Goal: Task Accomplishment & Management: Use online tool/utility

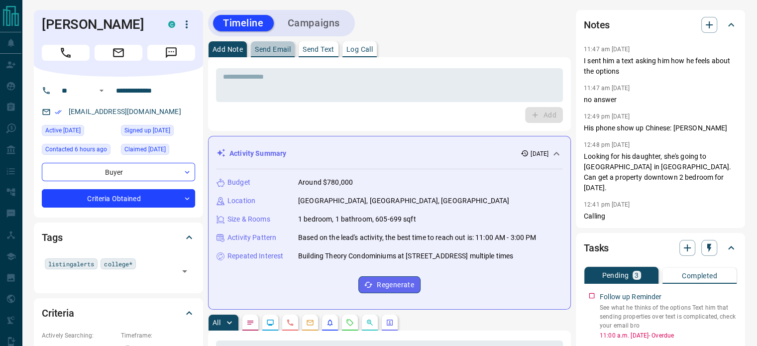
click at [272, 46] on p "Send Email" at bounding box center [273, 49] width 36 height 7
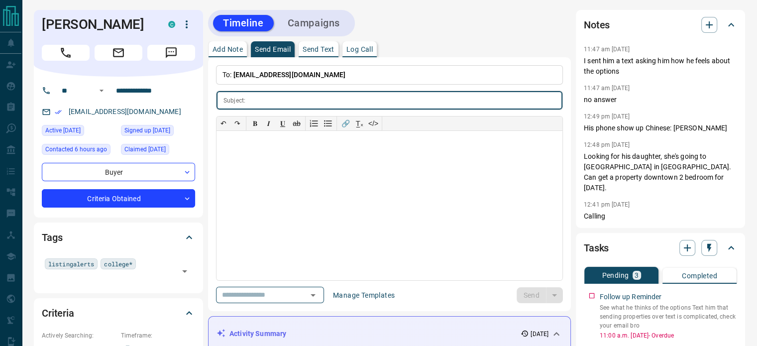
click at [317, 48] on p "Send Text" at bounding box center [319, 49] width 32 height 7
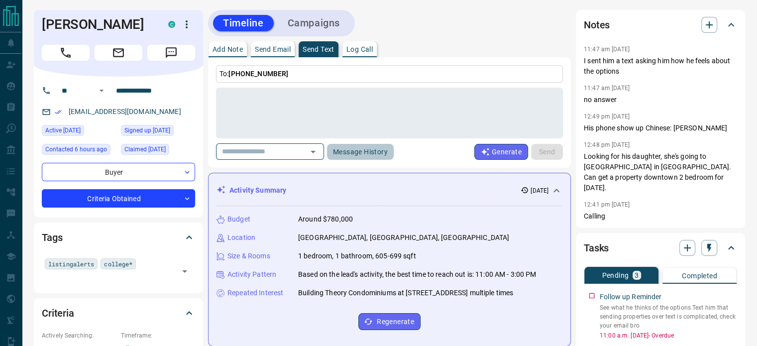
click at [360, 144] on button "Message History" at bounding box center [360, 152] width 67 height 16
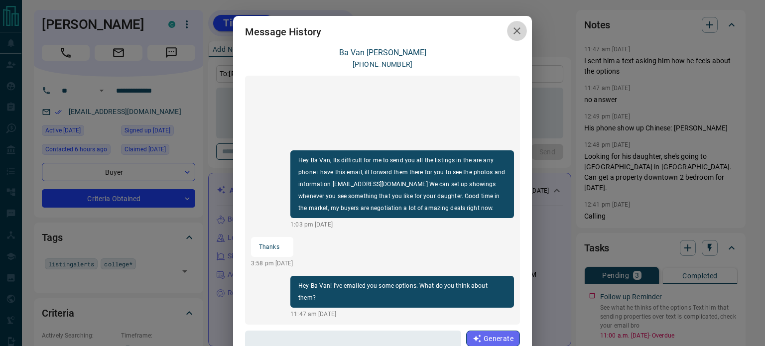
click at [511, 31] on icon "button" at bounding box center [517, 31] width 12 height 12
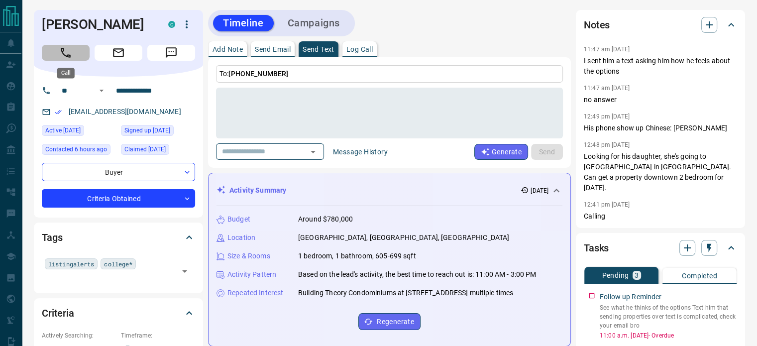
click at [81, 49] on button "Call" at bounding box center [66, 53] width 48 height 16
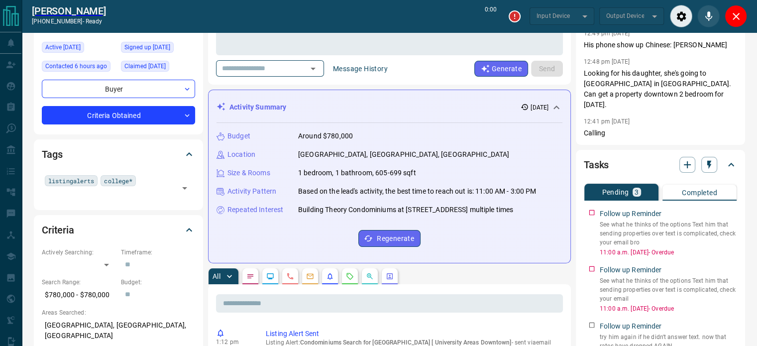
scroll to position [226, 0]
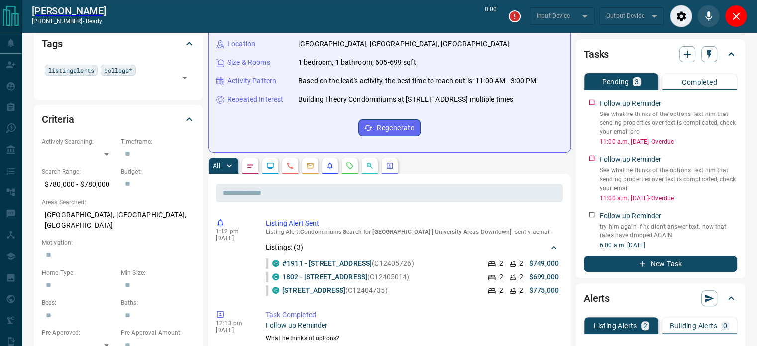
type input "*******"
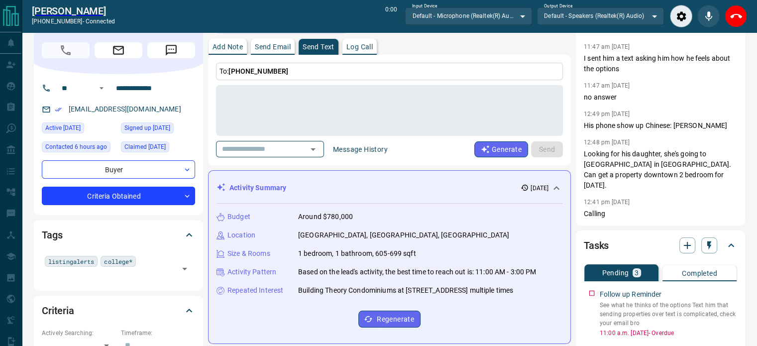
scroll to position [0, 0]
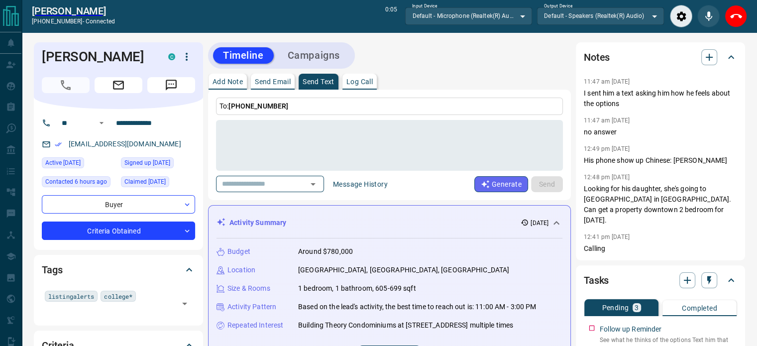
click at [356, 83] on p "Log Call" at bounding box center [360, 81] width 26 height 7
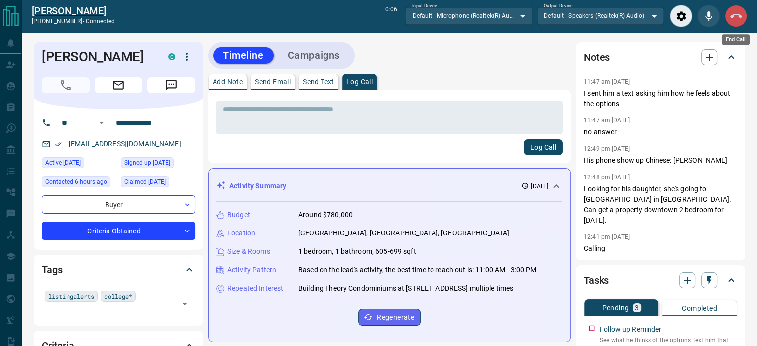
click at [734, 14] on icon "End Call" at bounding box center [736, 16] width 12 height 4
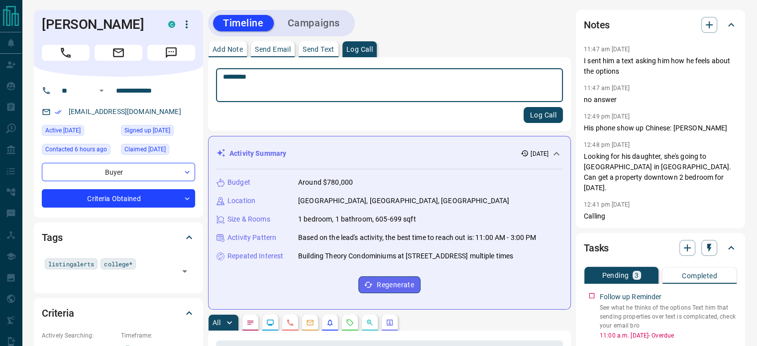
type textarea "*********"
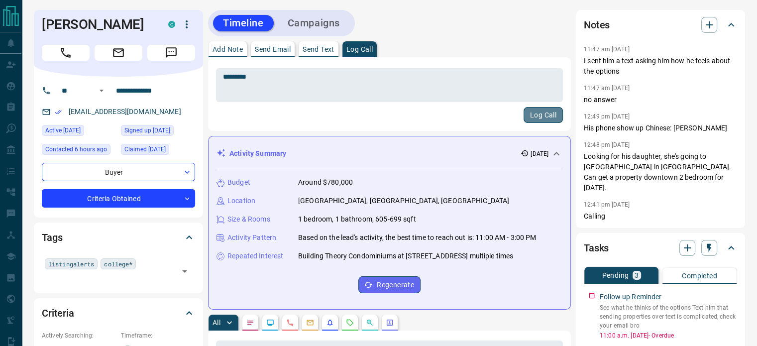
click at [554, 116] on button "Log Call" at bounding box center [543, 115] width 39 height 16
